Goal: Task Accomplishment & Management: Manage account settings

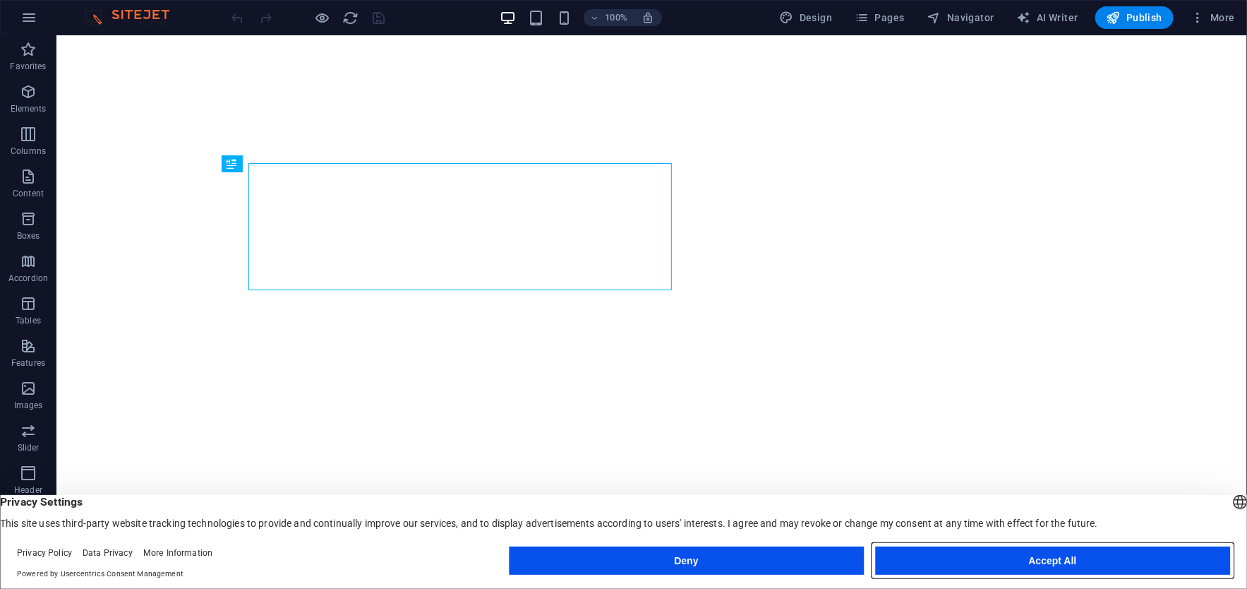
click at [1011, 553] on button "Accept All" at bounding box center [1052, 560] width 355 height 28
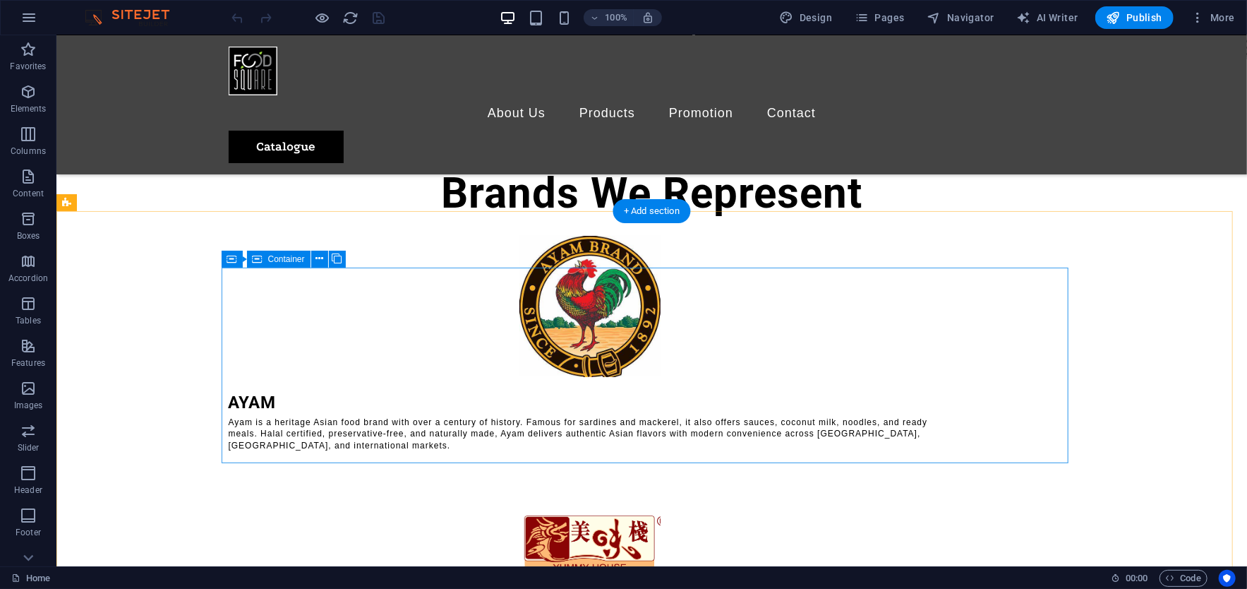
scroll to position [3450, 0]
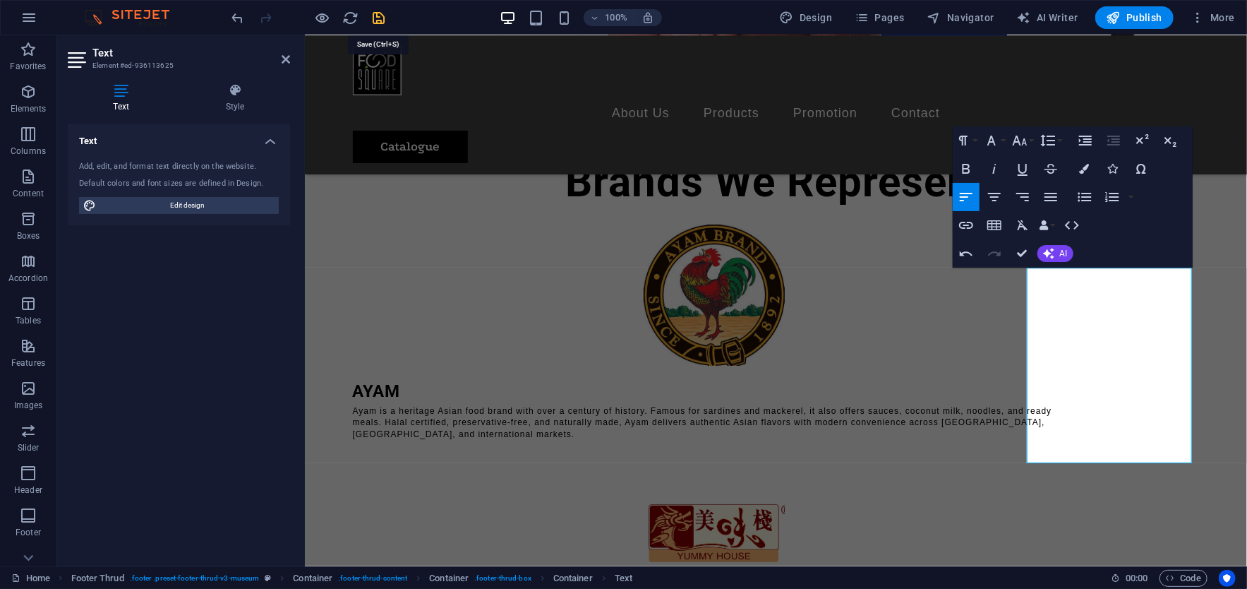
click at [379, 16] on icon "save" at bounding box center [379, 18] width 16 height 16
checkbox input "false"
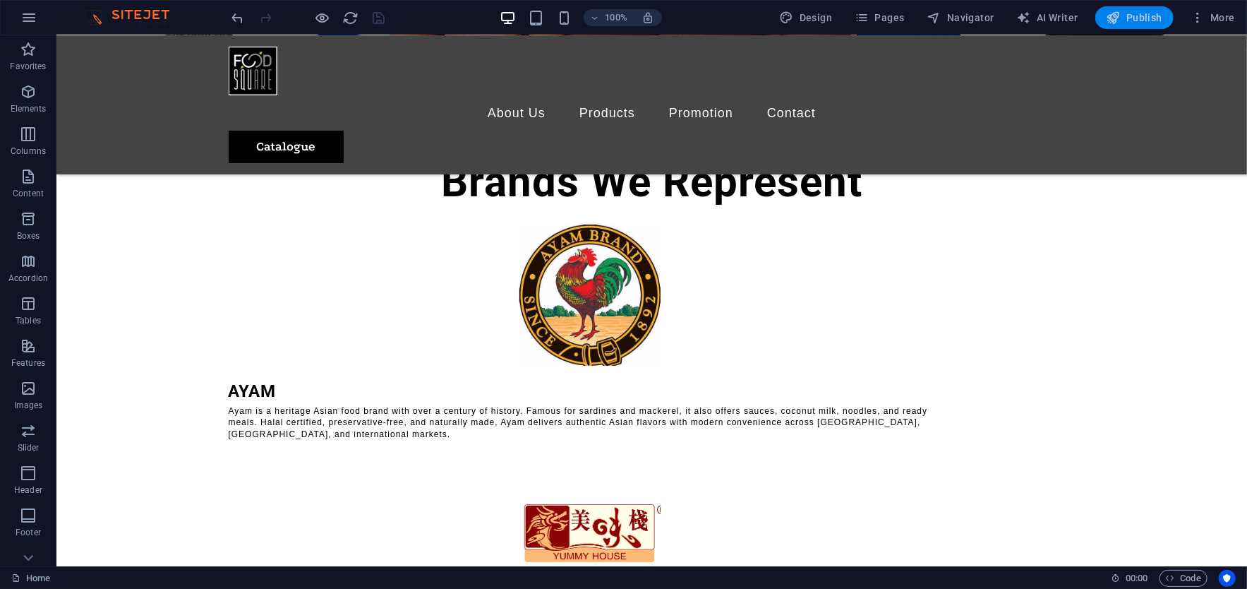
click at [1149, 17] on span "Publish" at bounding box center [1135, 18] width 56 height 14
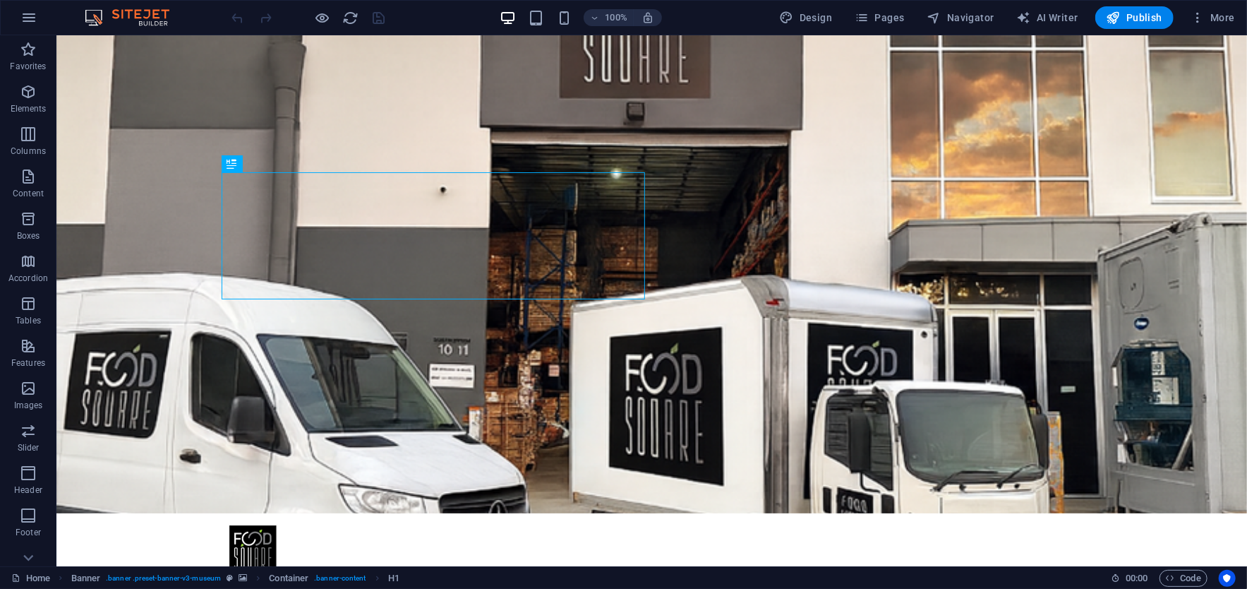
click at [471, 576] on div "Home Banner . banner .preset-banner-v3-museum Container . banner-content H1" at bounding box center [555, 577] width 1088 height 17
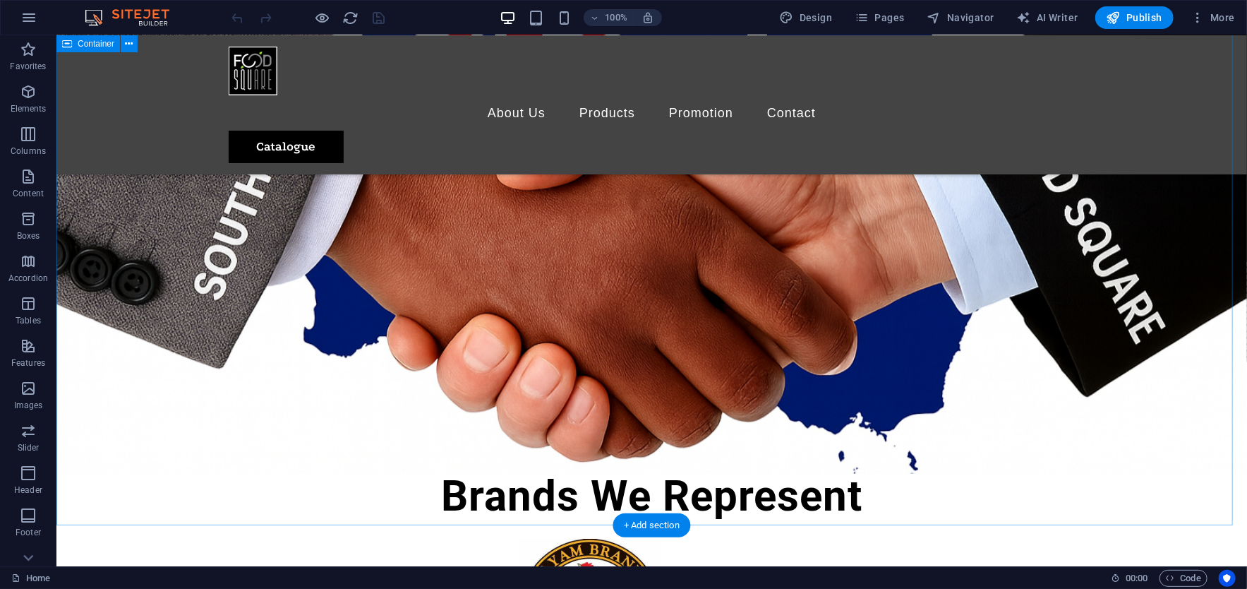
scroll to position [3497, 0]
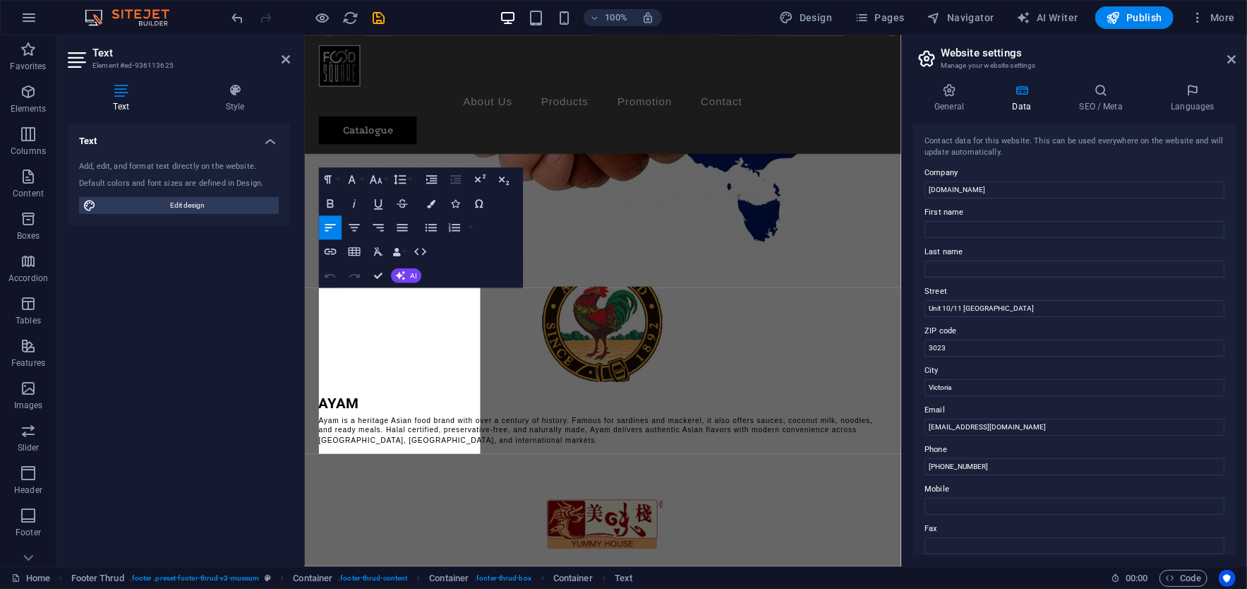
scroll to position [3887, 0]
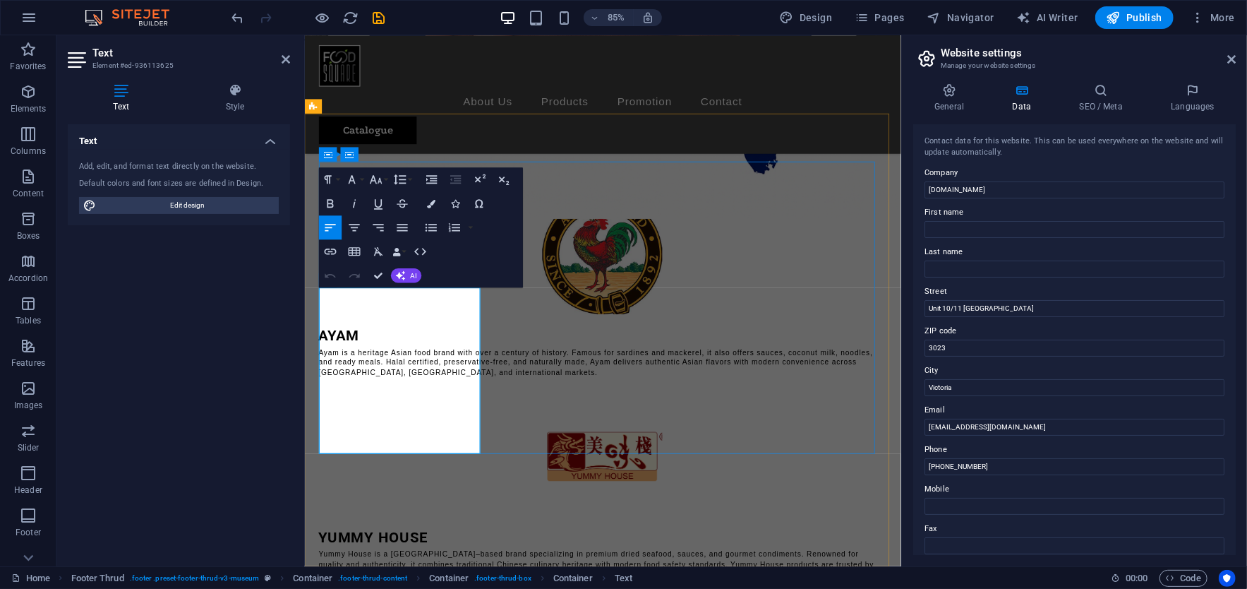
drag, startPoint x: 458, startPoint y: 341, endPoint x: 594, endPoint y: 321, distance: 137.6
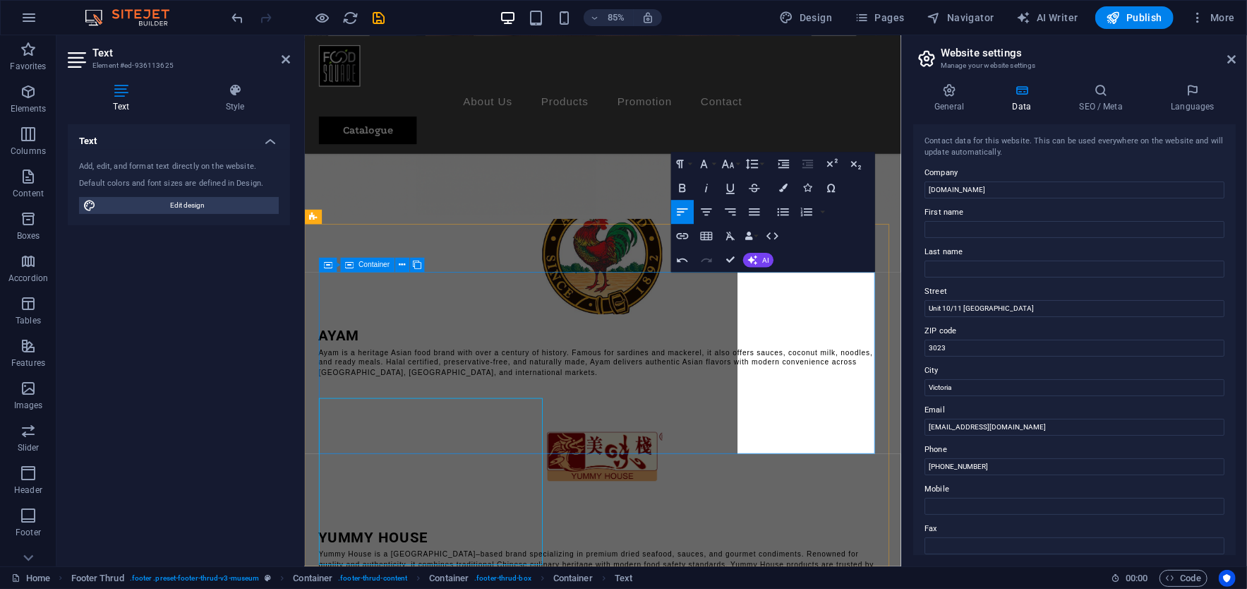
scroll to position [3756, 0]
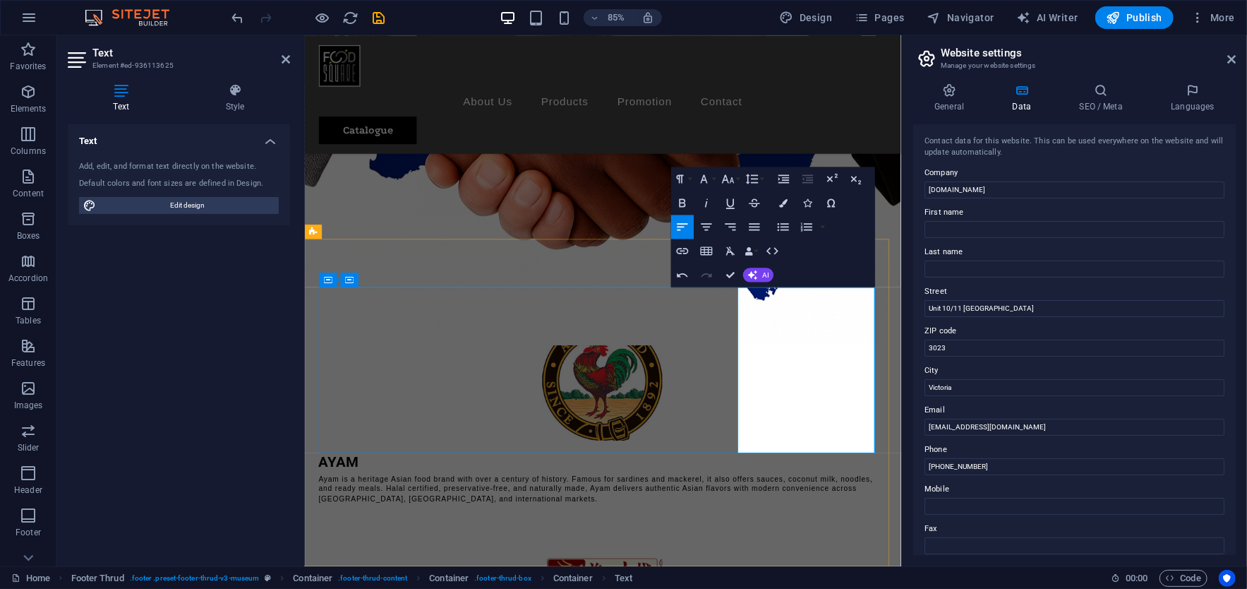
click at [373, 13] on icon "save" at bounding box center [379, 18] width 16 height 16
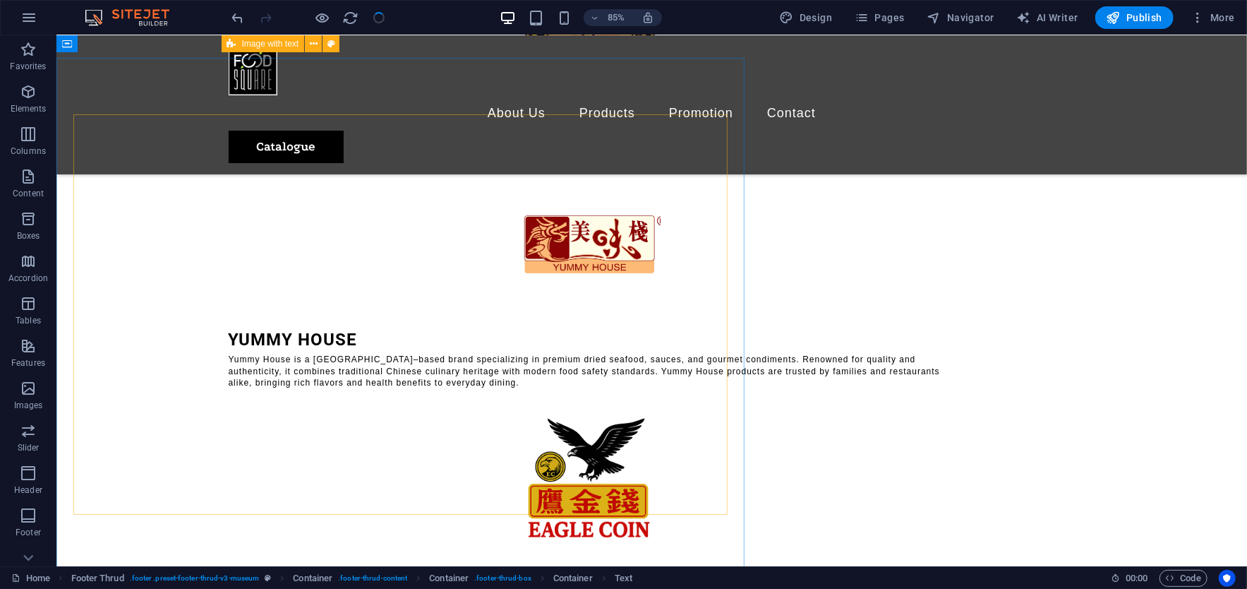
checkbox input "false"
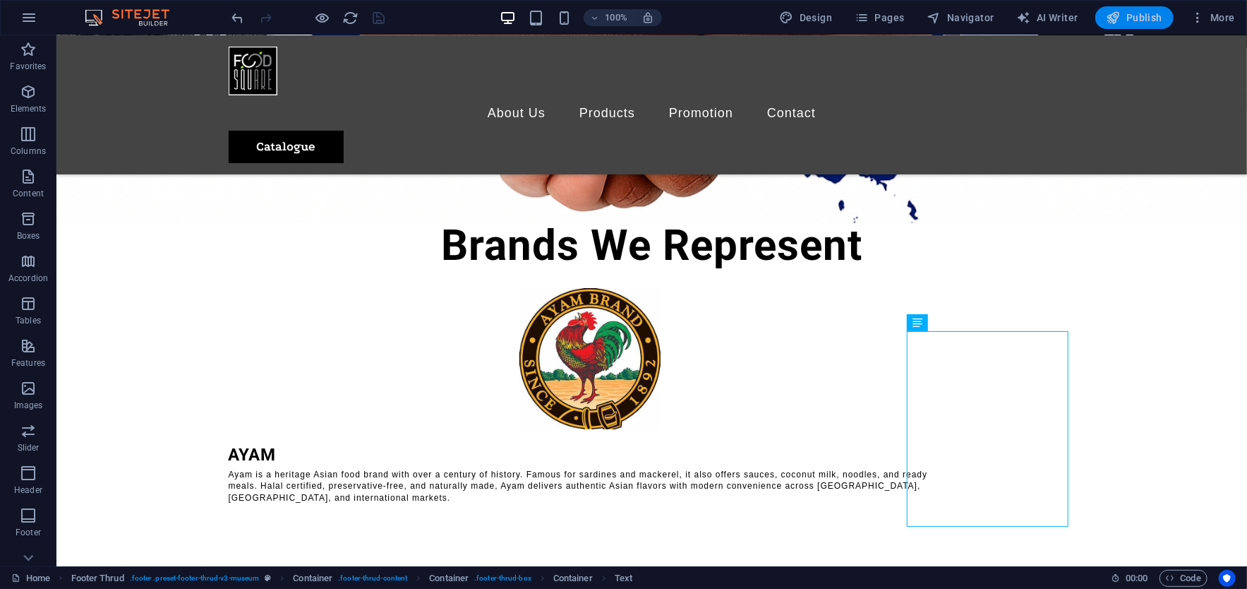
click at [1110, 15] on icon "button" at bounding box center [1114, 18] width 14 height 14
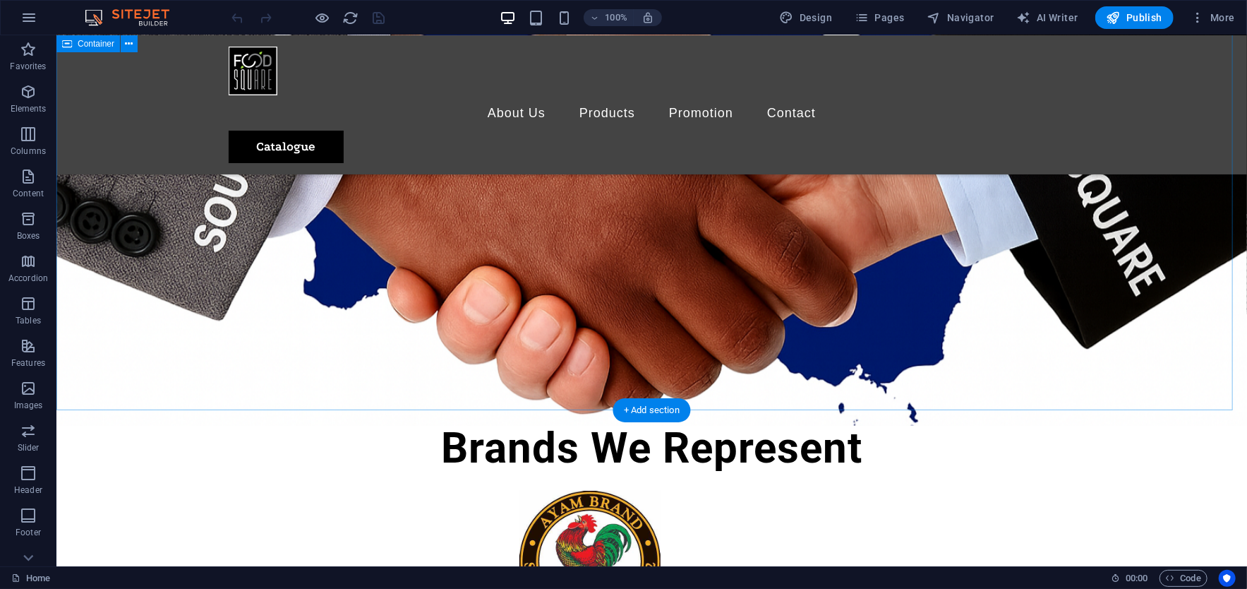
scroll to position [3166, 0]
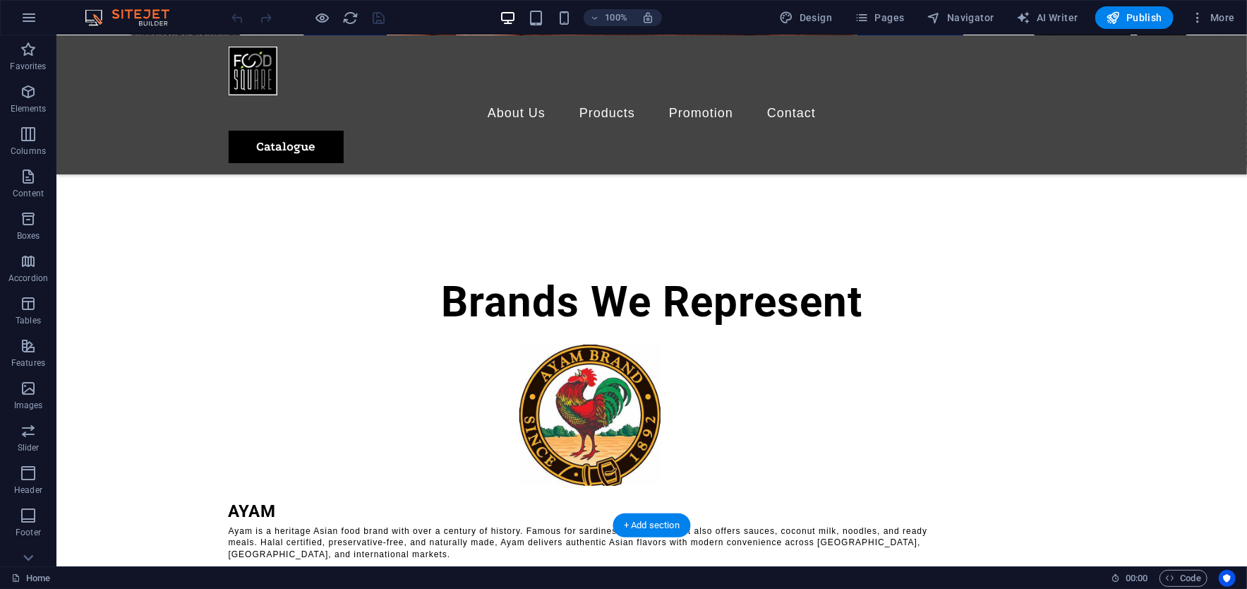
scroll to position [3480, 0]
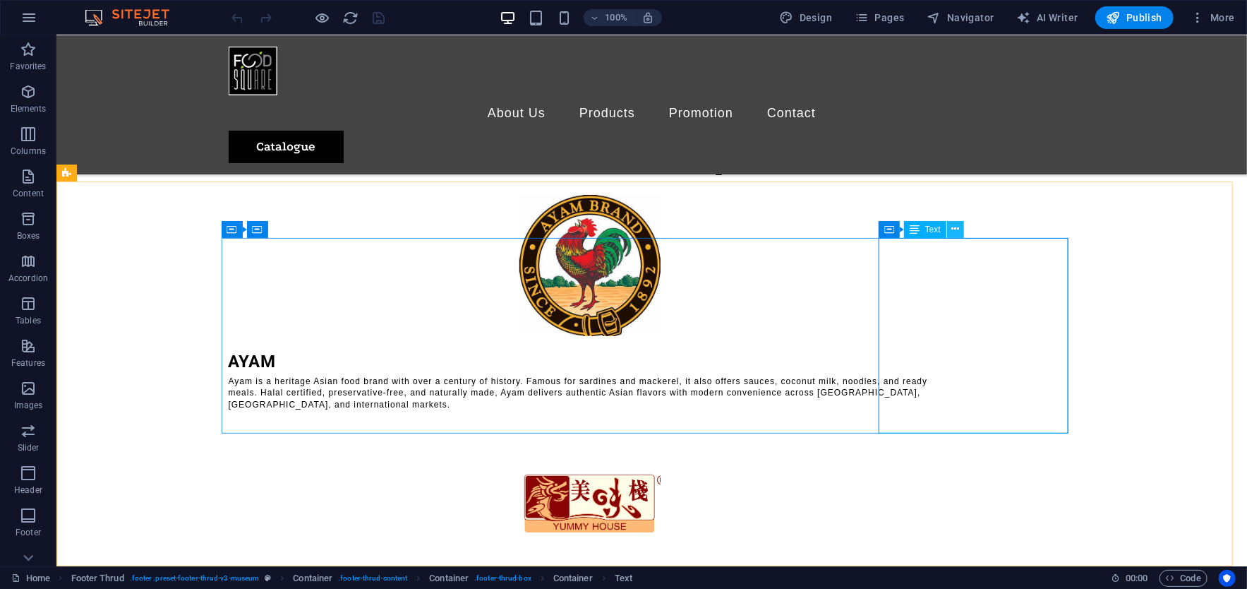
click at [964, 226] on div "Container Text" at bounding box center [926, 230] width 95 height 18
click at [958, 226] on icon at bounding box center [955, 229] width 8 height 15
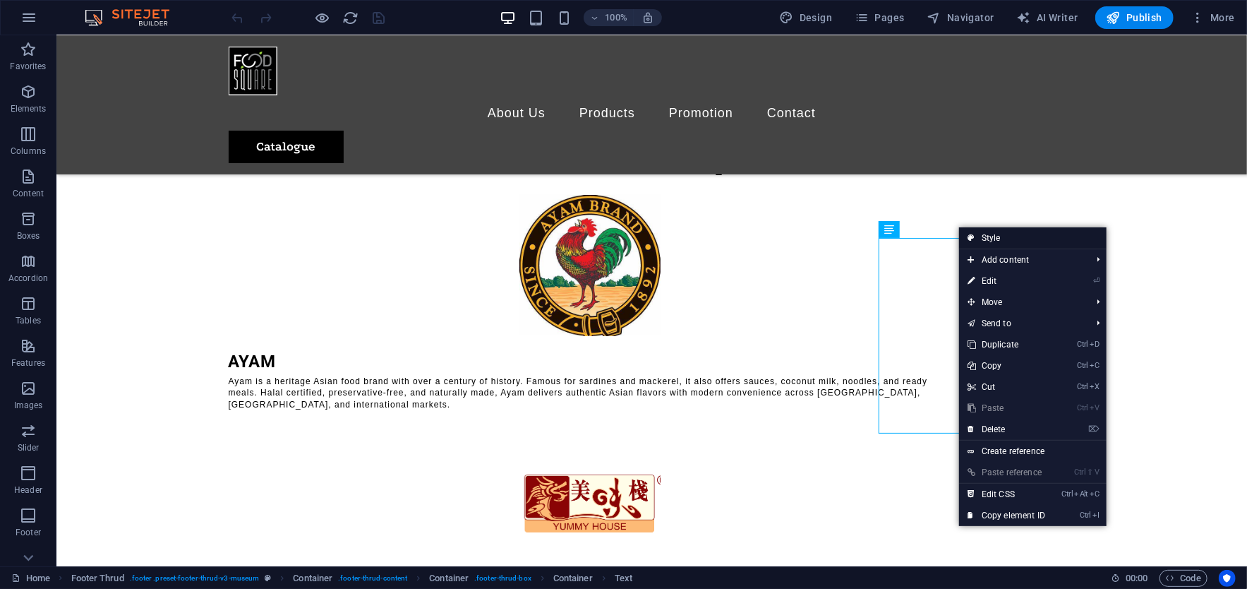
click at [996, 234] on link "Style" at bounding box center [1032, 237] width 147 height 21
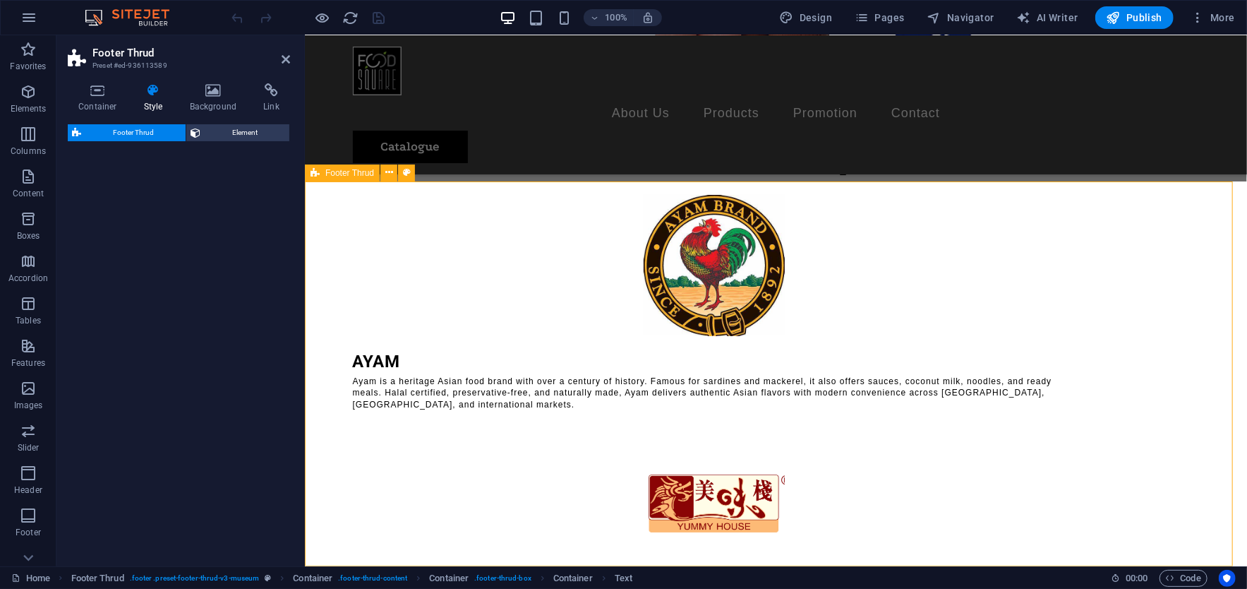
select select "rem"
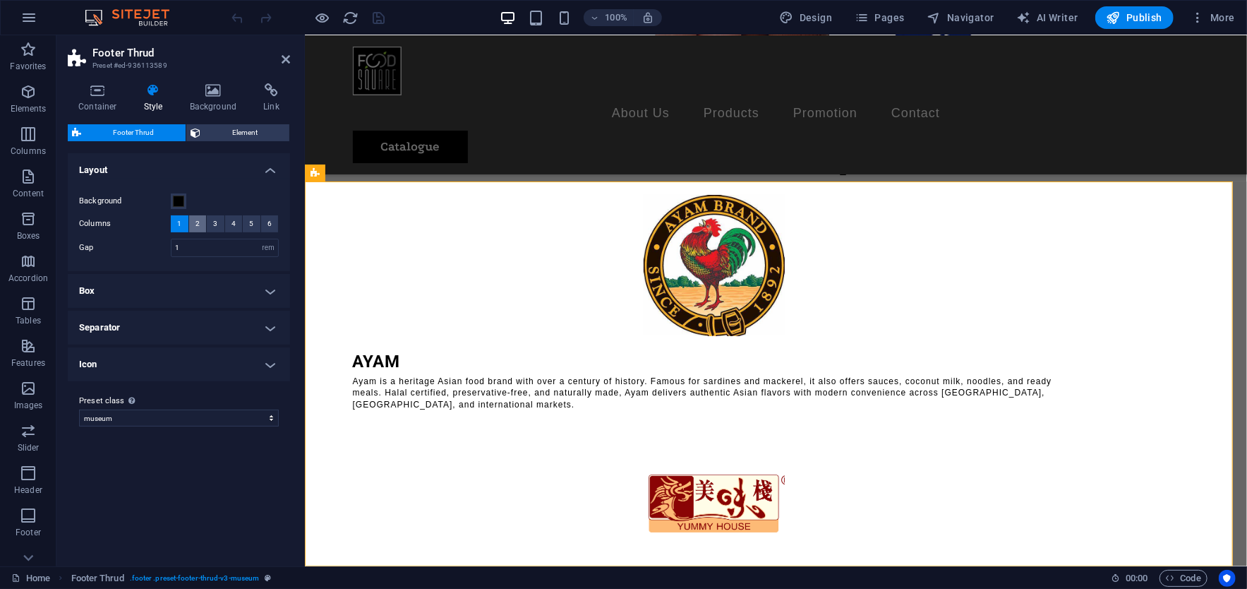
click at [199, 222] on span "2" at bounding box center [197, 223] width 4 height 17
click at [180, 224] on span "1" at bounding box center [179, 223] width 4 height 17
click at [196, 224] on span "2" at bounding box center [197, 223] width 4 height 17
click at [213, 222] on span "3" at bounding box center [215, 223] width 4 height 17
click at [231, 221] on span "4" at bounding box center [233, 223] width 4 height 17
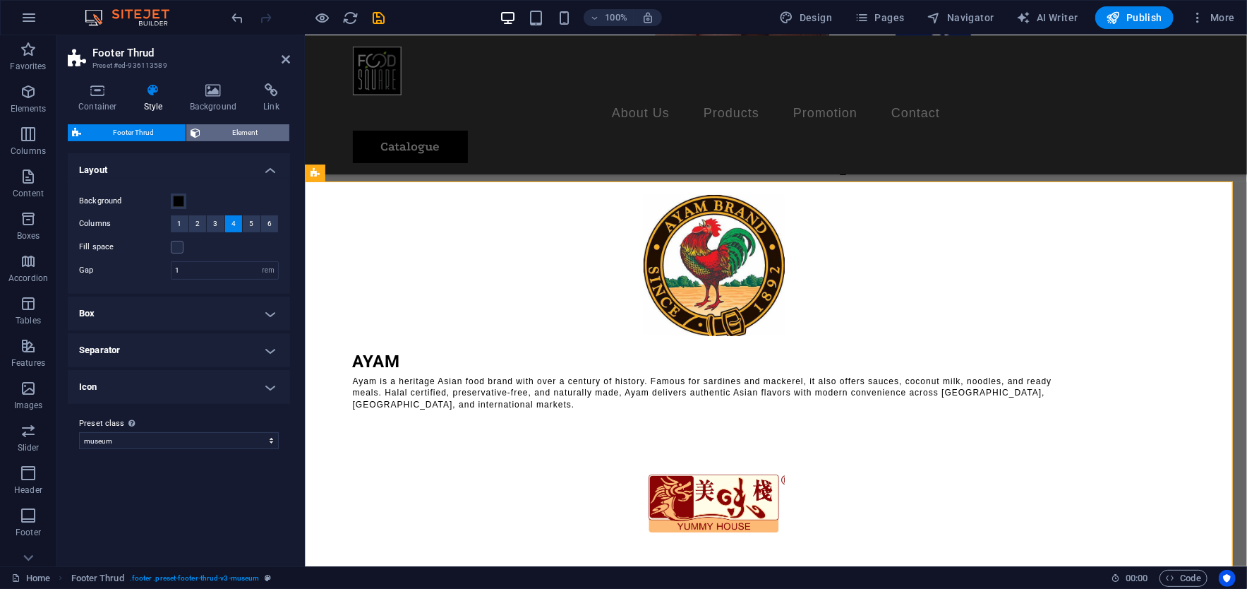
click at [205, 133] on span "Element" at bounding box center [245, 132] width 80 height 17
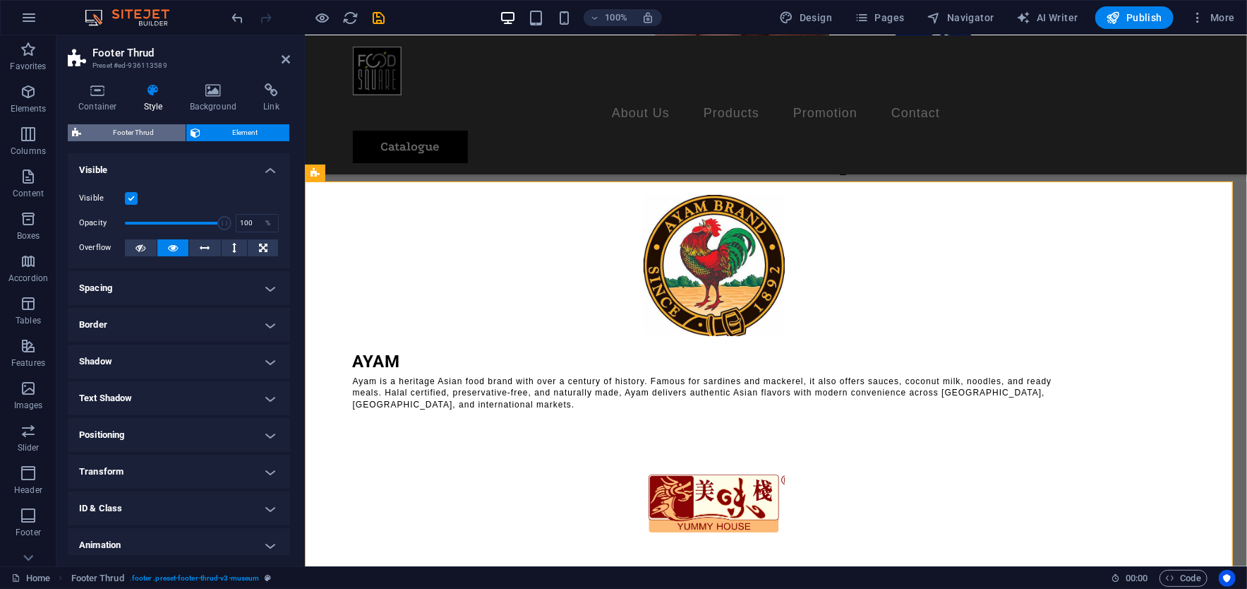
click at [143, 126] on span "Footer Thrud" at bounding box center [133, 132] width 96 height 17
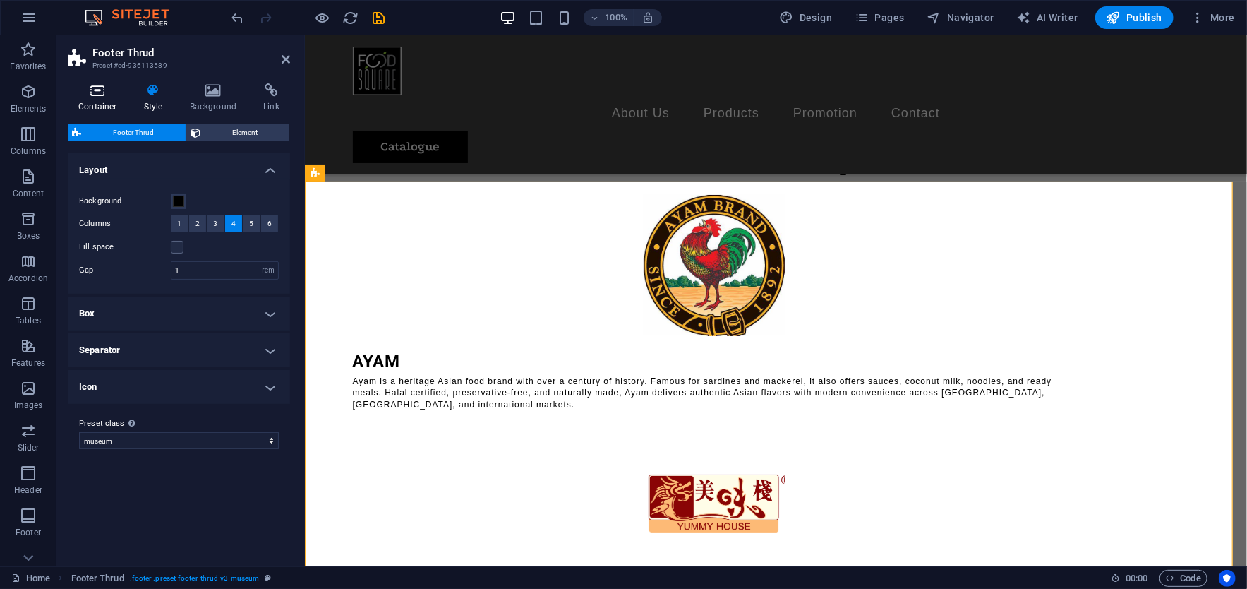
click at [102, 94] on icon at bounding box center [98, 90] width 60 height 14
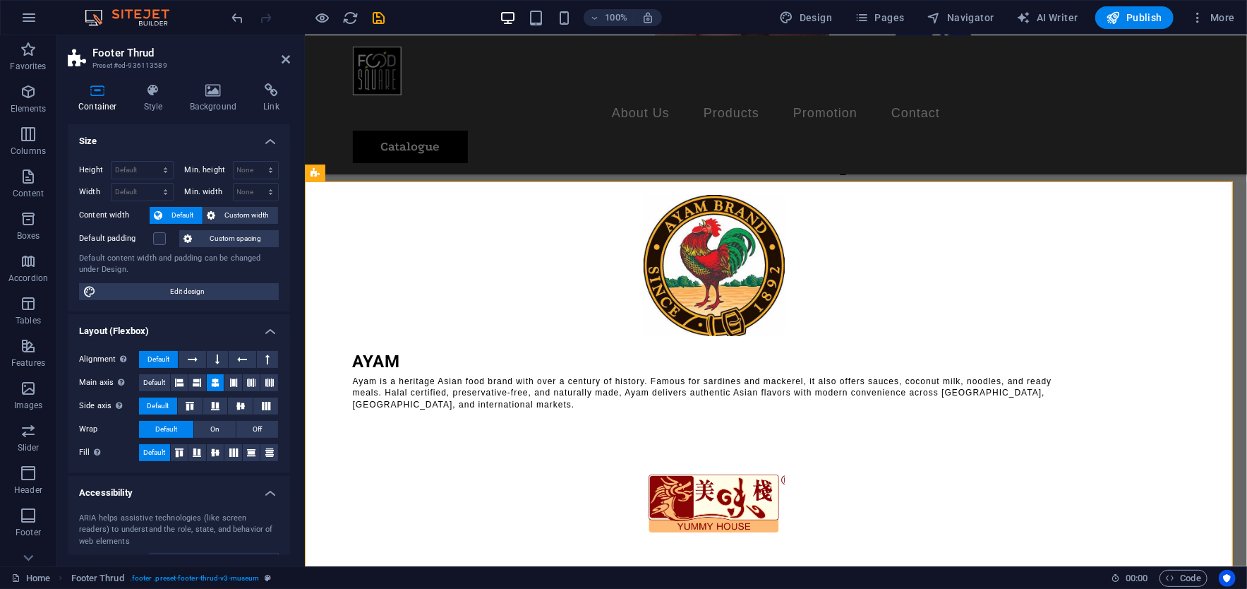
click at [188, 281] on div "Height Default px rem % vh vw Min. height None px rem % vh vw Width Default px …" at bounding box center [179, 231] width 222 height 162
click at [191, 289] on span "Edit design" at bounding box center [187, 291] width 174 height 17
select select "rem"
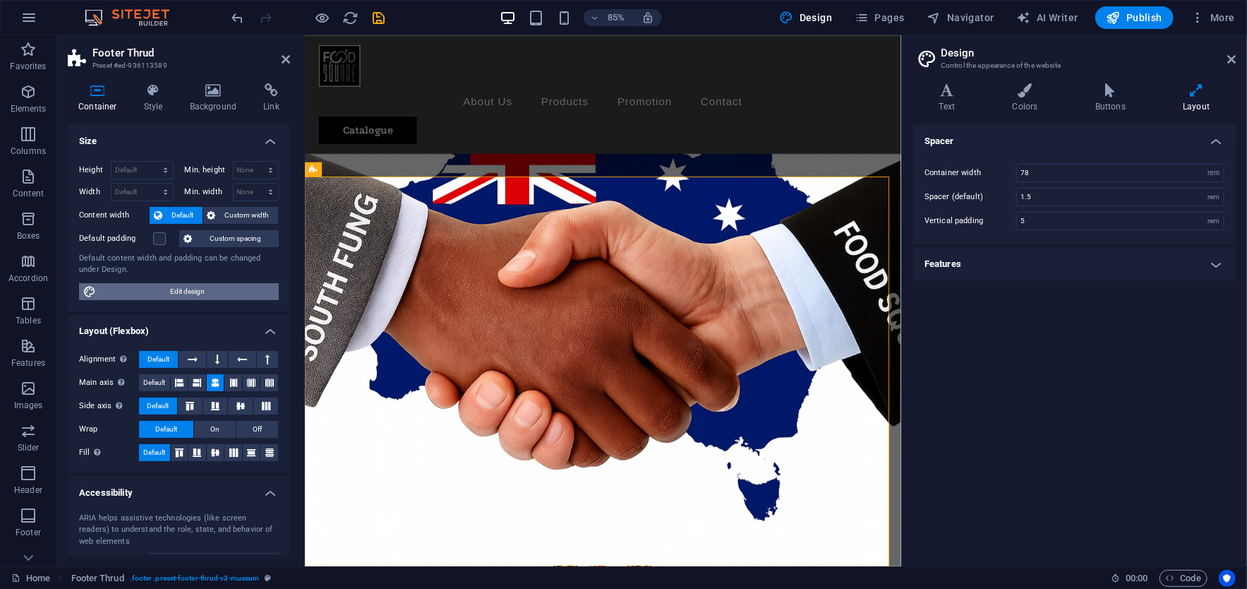
scroll to position [3812, 0]
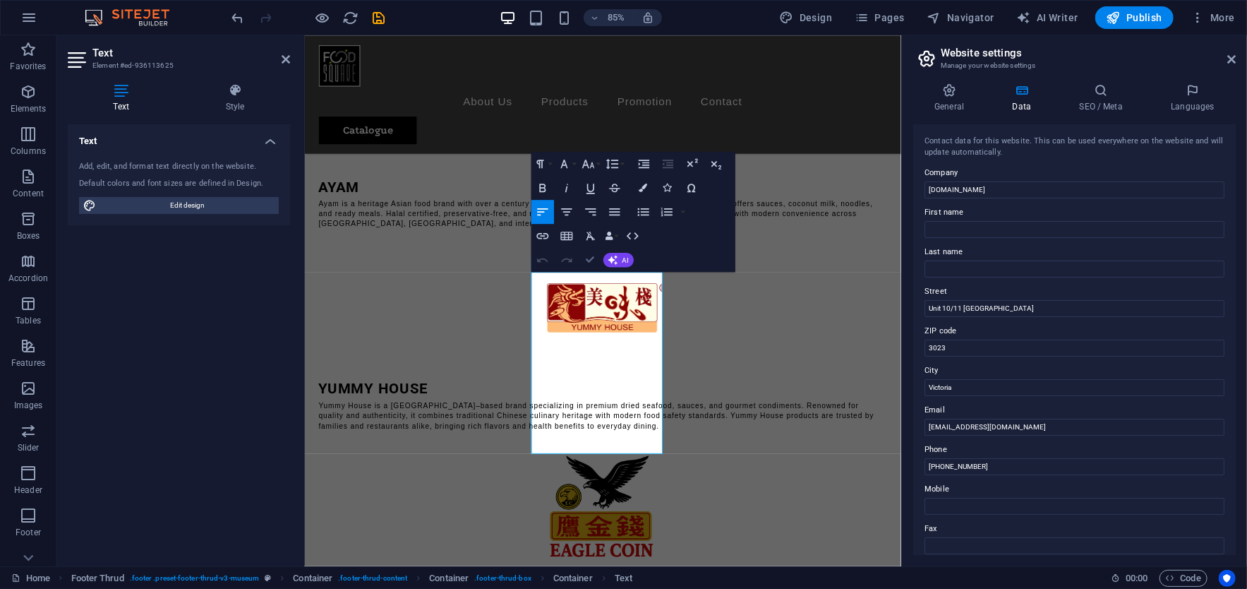
scroll to position [3546, 0]
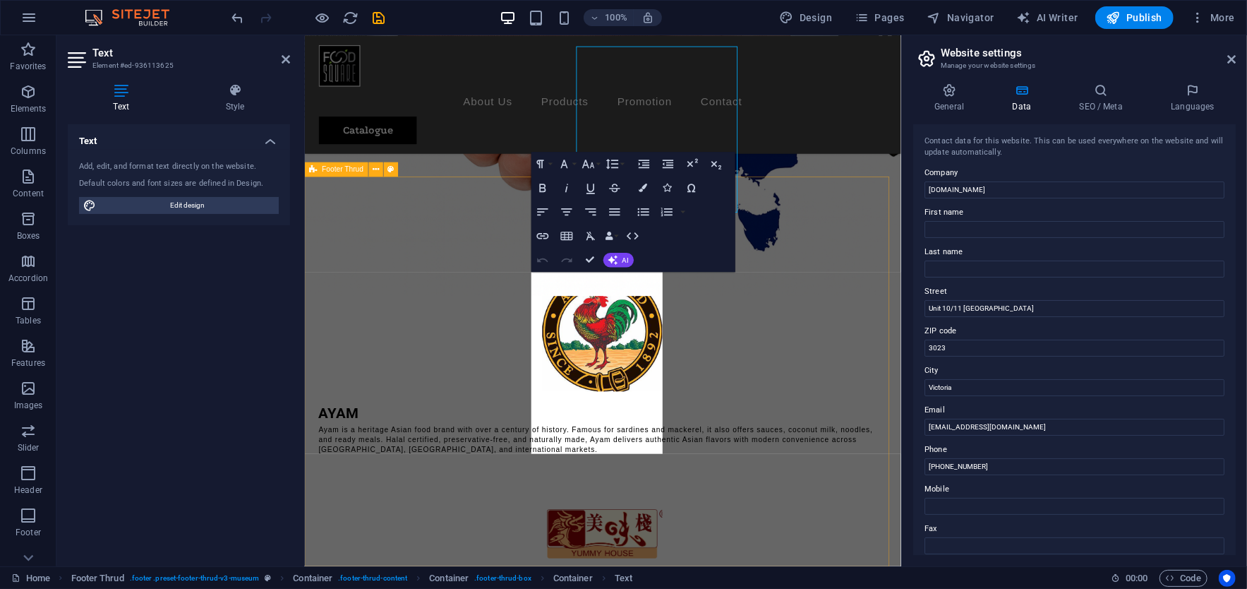
scroll to position [3812, 0]
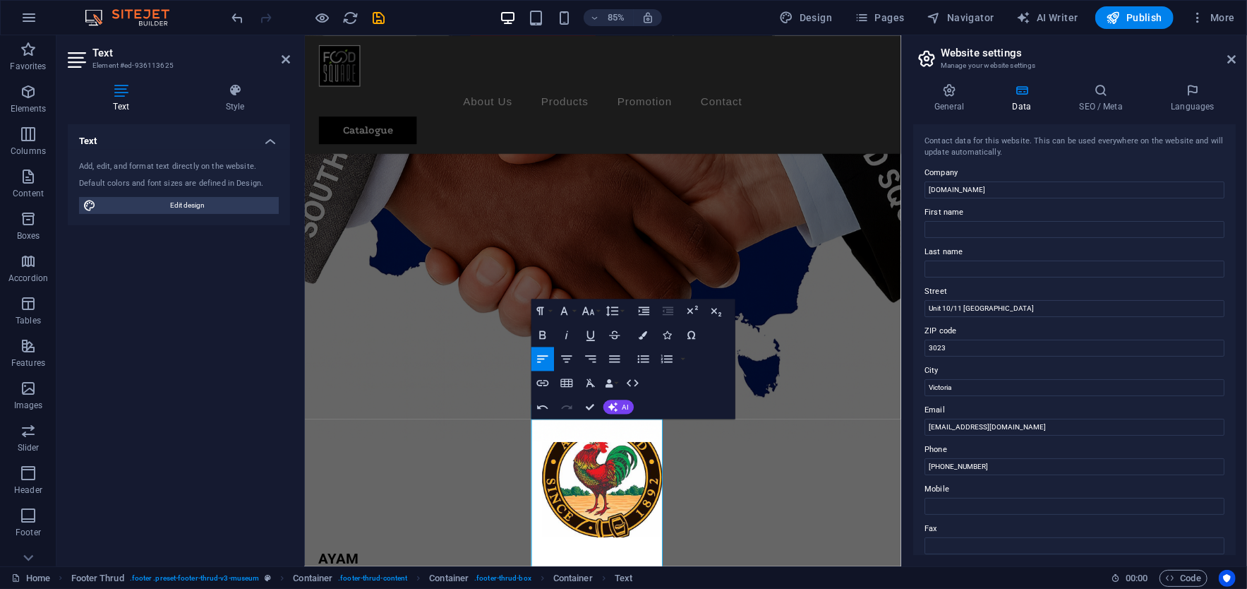
scroll to position [3606, 0]
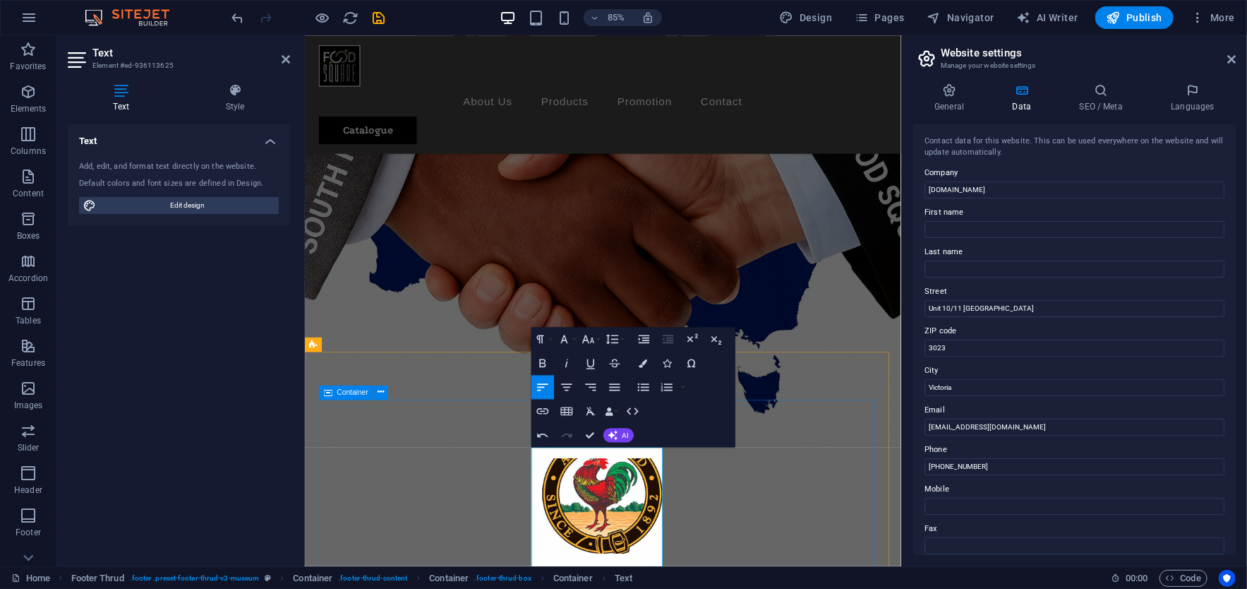
drag, startPoint x: 595, startPoint y: 527, endPoint x: 509, endPoint y: 526, distance: 86.1
click at [567, 385] on icon "button" at bounding box center [567, 387] width 14 height 14
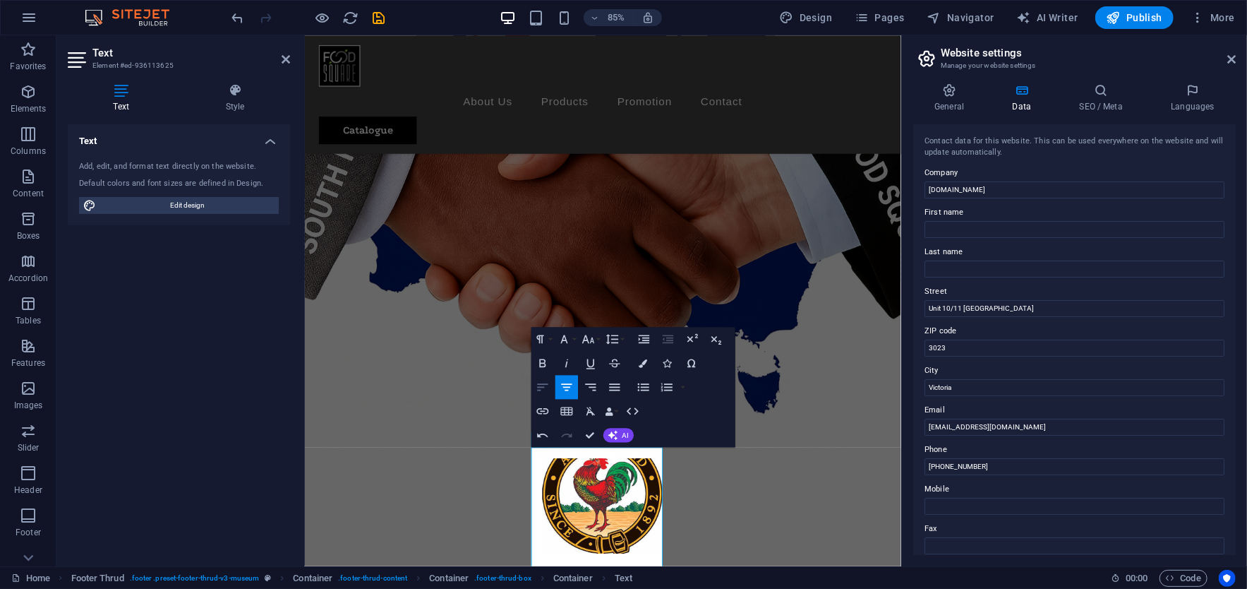
click at [540, 385] on icon "button" at bounding box center [543, 387] width 14 height 14
click at [629, 413] on icon "button" at bounding box center [632, 411] width 14 height 14
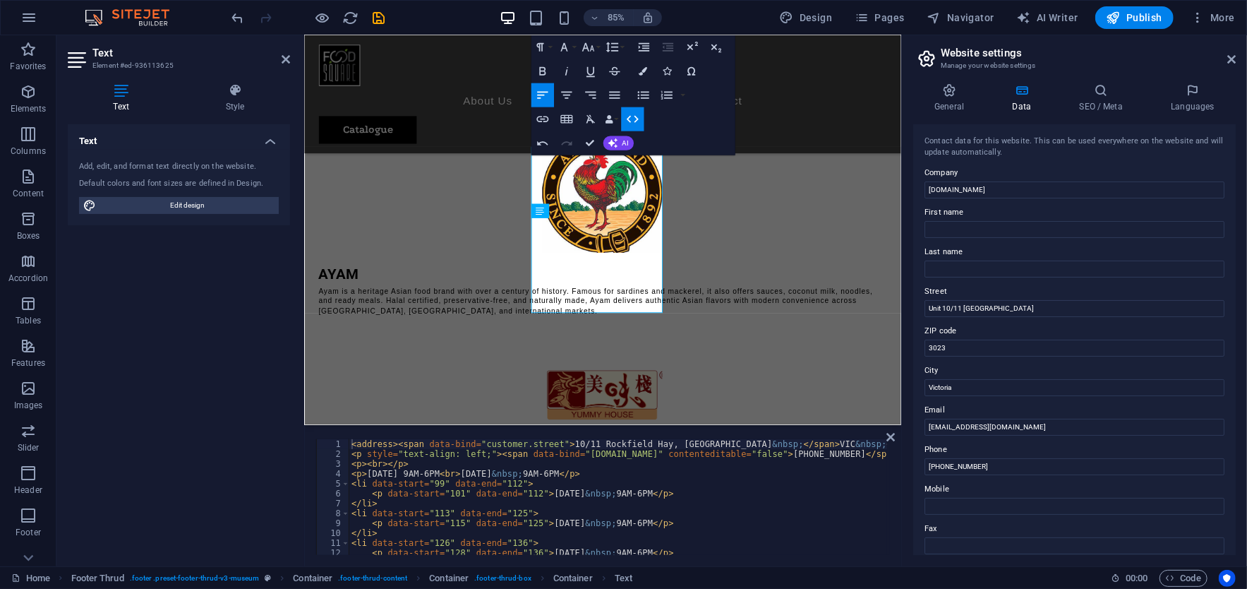
scroll to position [0, 0]
click at [382, 15] on icon "save" at bounding box center [379, 18] width 16 height 16
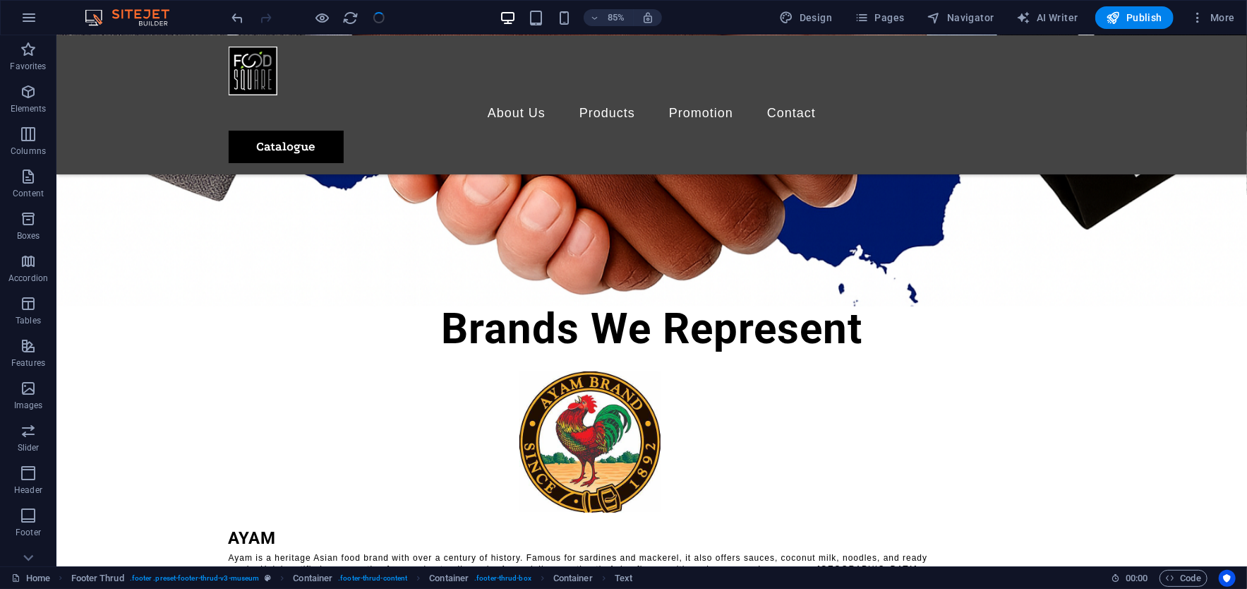
checkbox input "false"
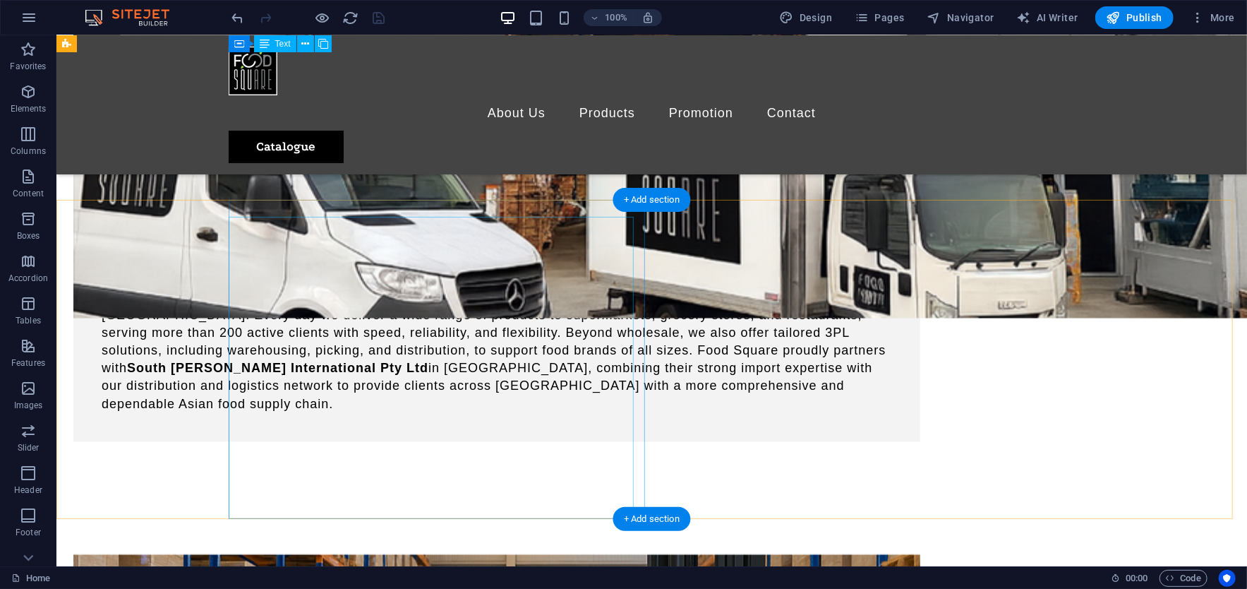
scroll to position [1648, 0]
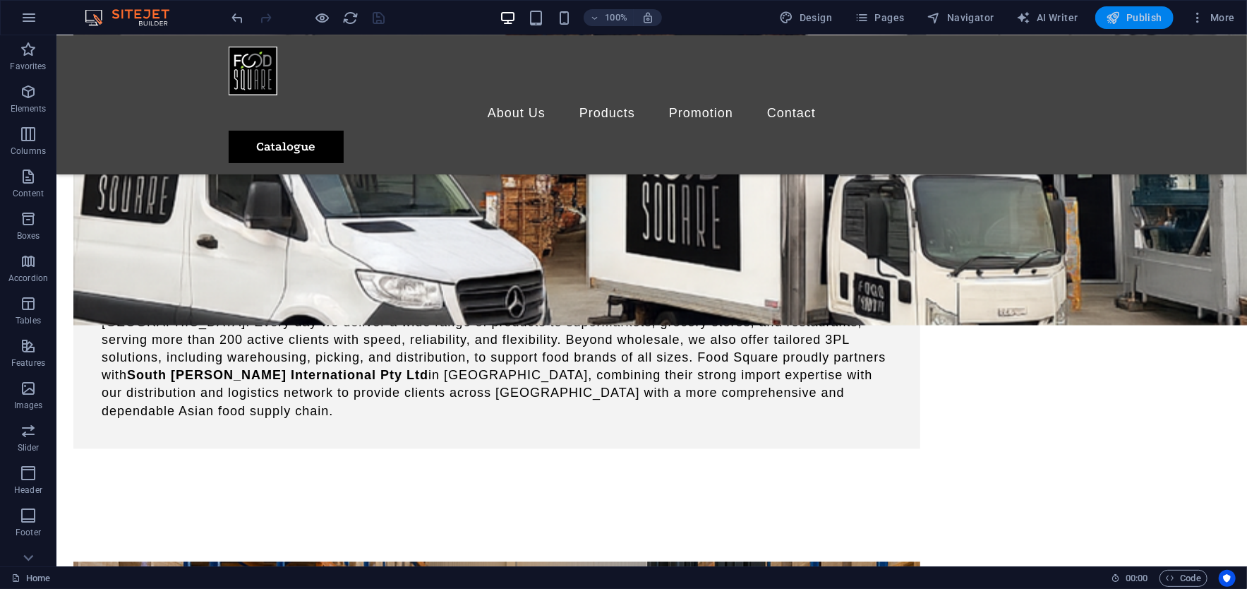
click at [1145, 19] on span "Publish" at bounding box center [1135, 18] width 56 height 14
